Goal: Task Accomplishment & Management: Manage account settings

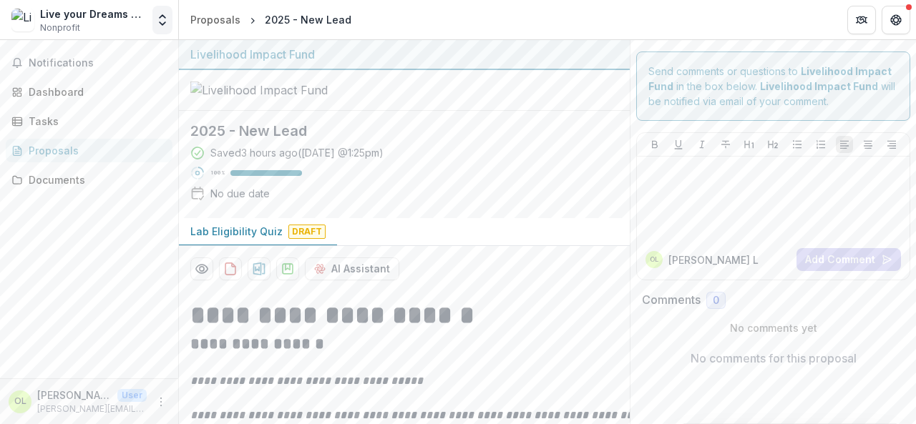
click at [157, 21] on icon "Open entity switcher" at bounding box center [162, 20] width 14 height 14
click at [83, 80] on link "Settings" at bounding box center [90, 79] width 172 height 24
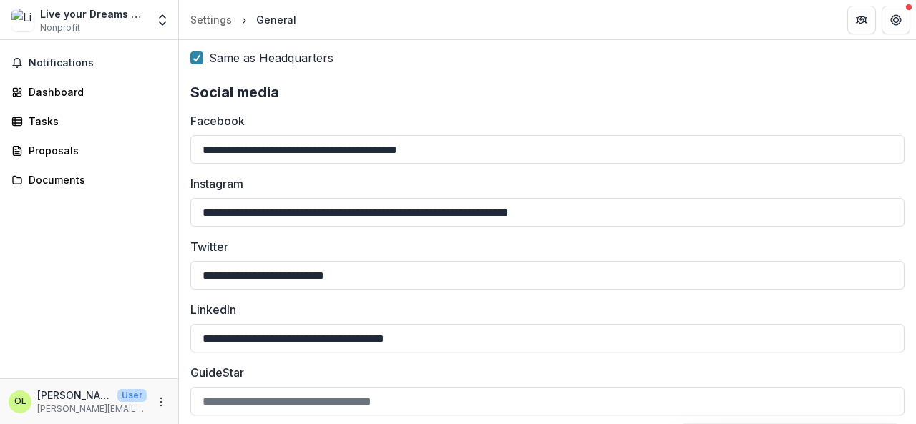
scroll to position [1676, 0]
